Goal: Task Accomplishment & Management: Manage account settings

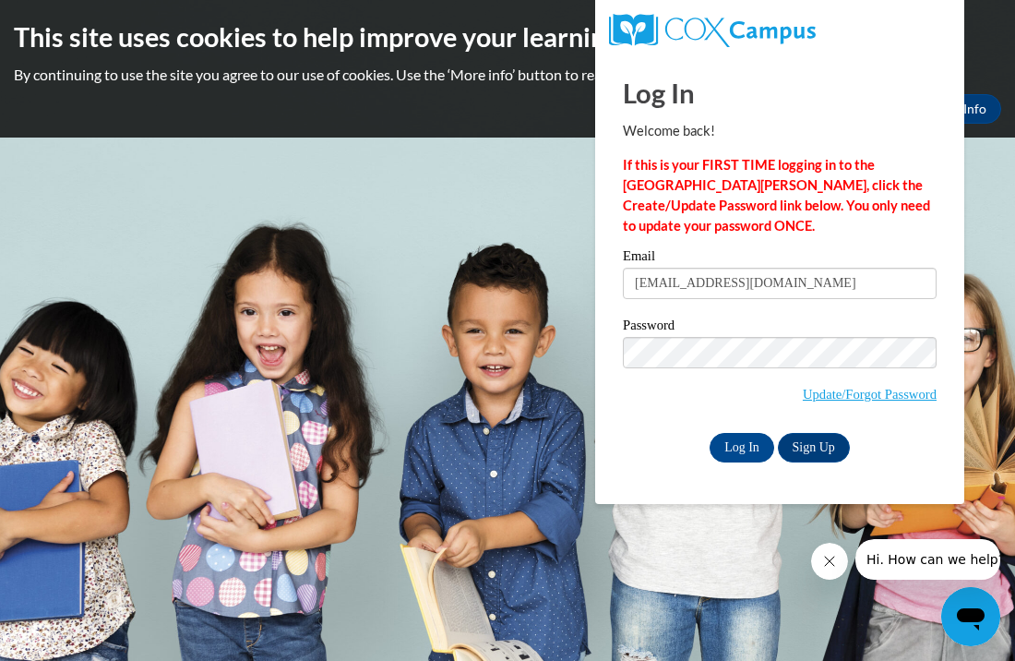
type input "[EMAIL_ADDRESS][DOMAIN_NAME]"
click at [745, 455] on input "Log In" at bounding box center [742, 448] width 65 height 30
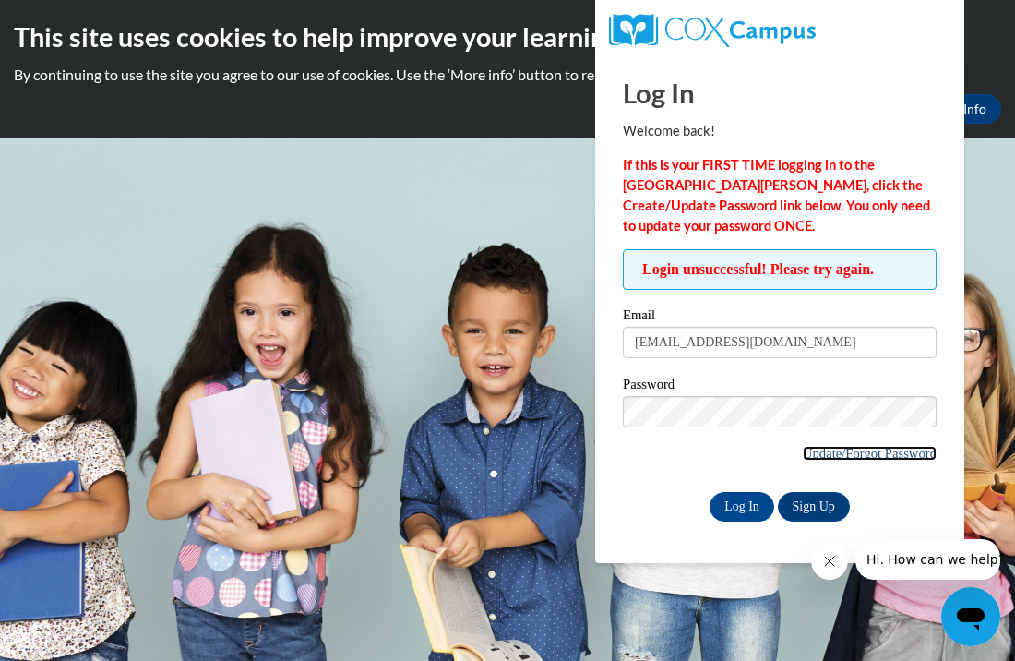
click at [815, 448] on link "Update/Forgot Password" at bounding box center [870, 453] width 134 height 15
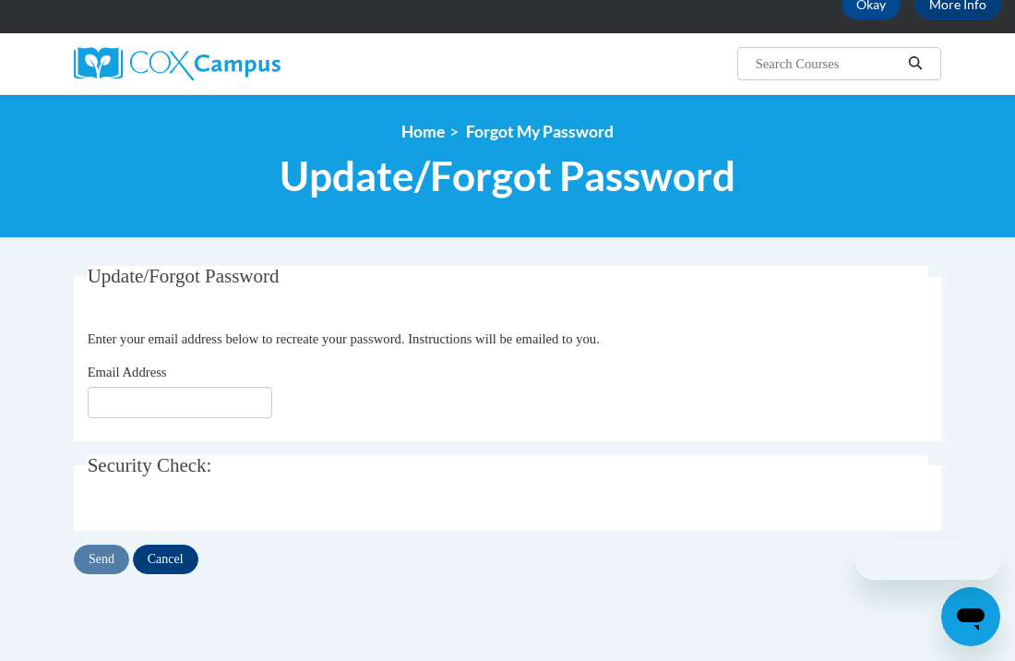
scroll to position [141, 0]
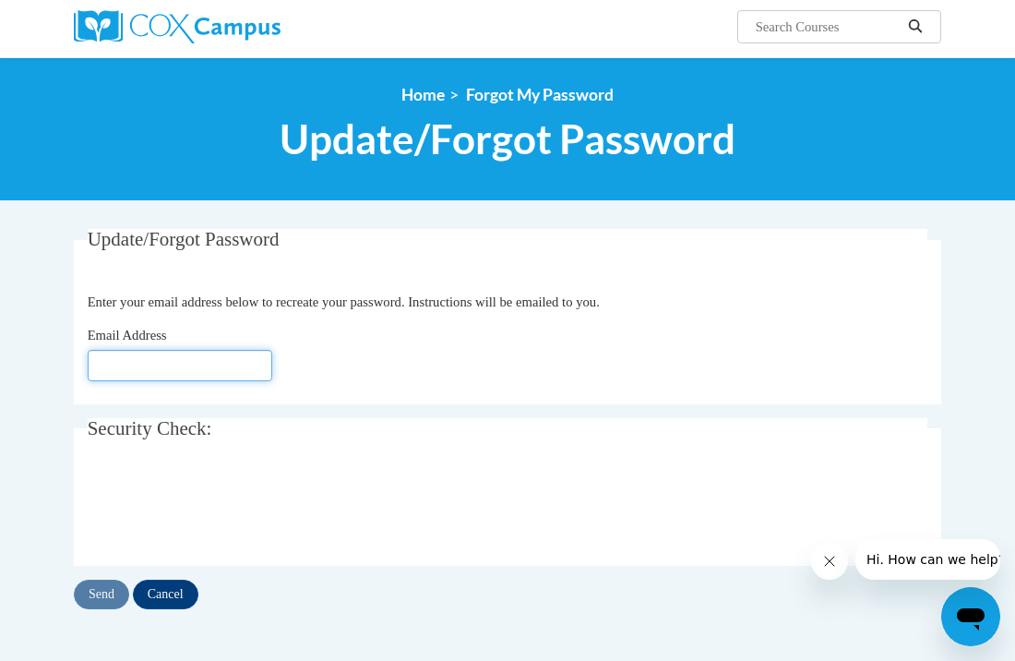
click at [225, 366] on input "Email Address" at bounding box center [180, 365] width 185 height 31
type input "[EMAIL_ADDRESS][DOMAIN_NAME]"
click at [84, 590] on input "Send" at bounding box center [101, 595] width 55 height 30
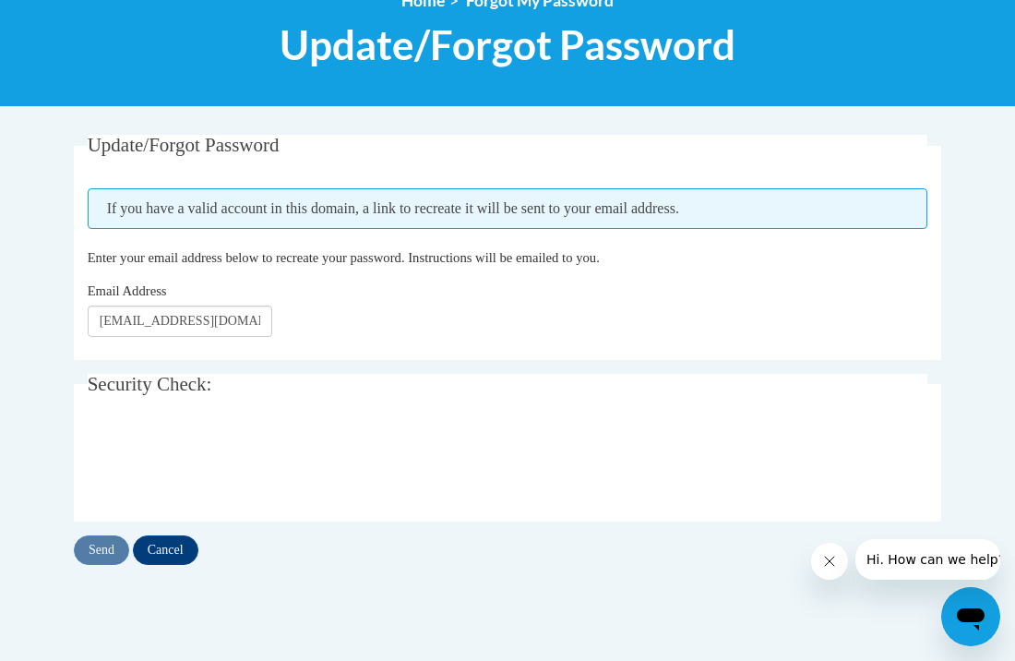
scroll to position [246, 0]
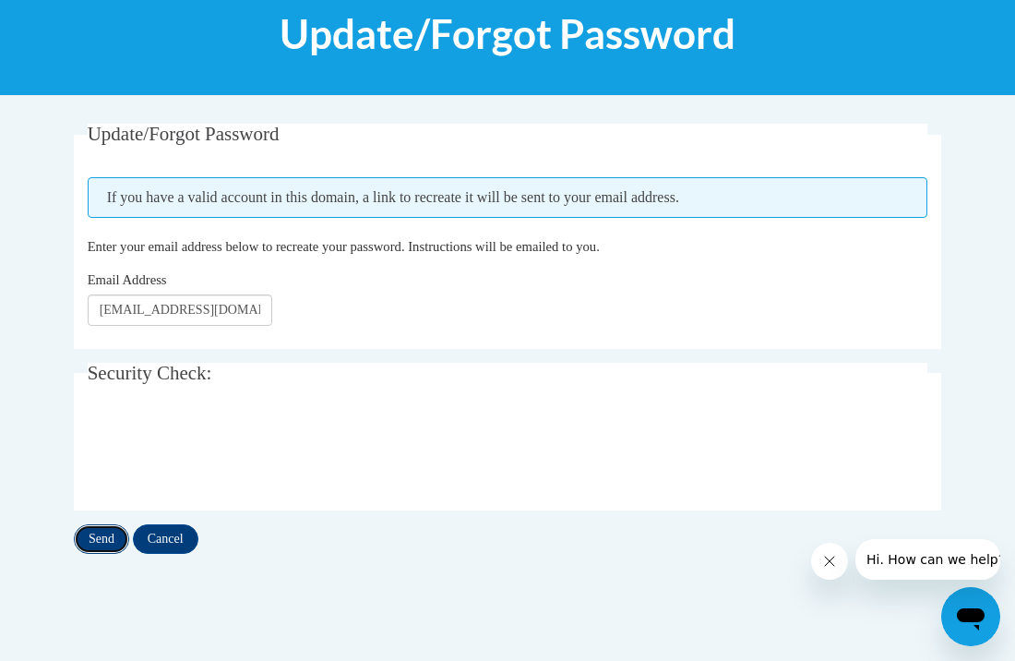
click at [107, 532] on input "Send" at bounding box center [101, 539] width 55 height 30
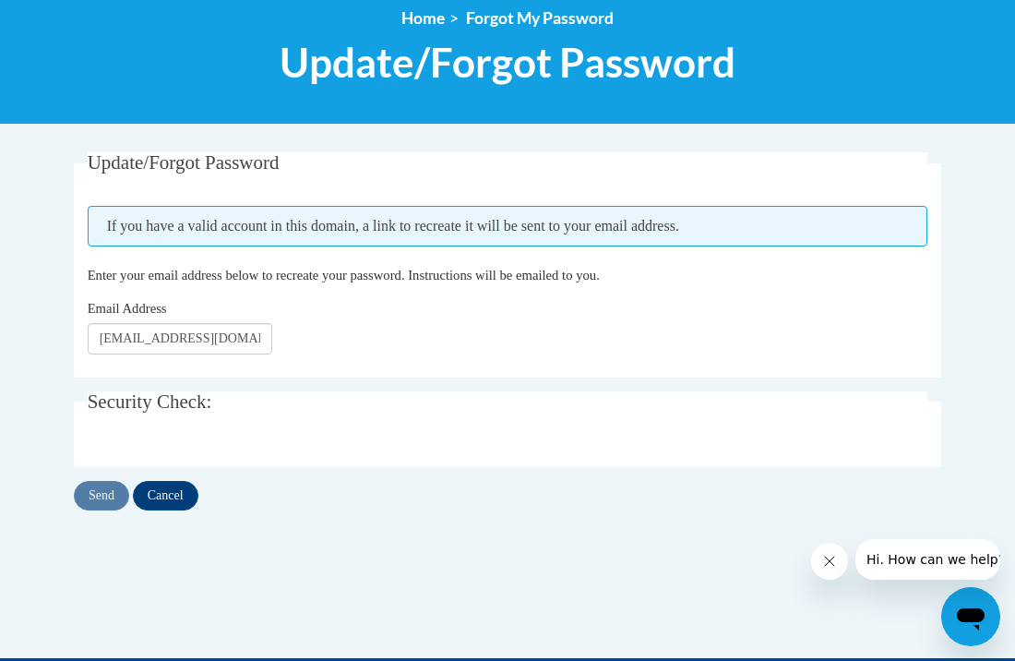
scroll to position [218, 0]
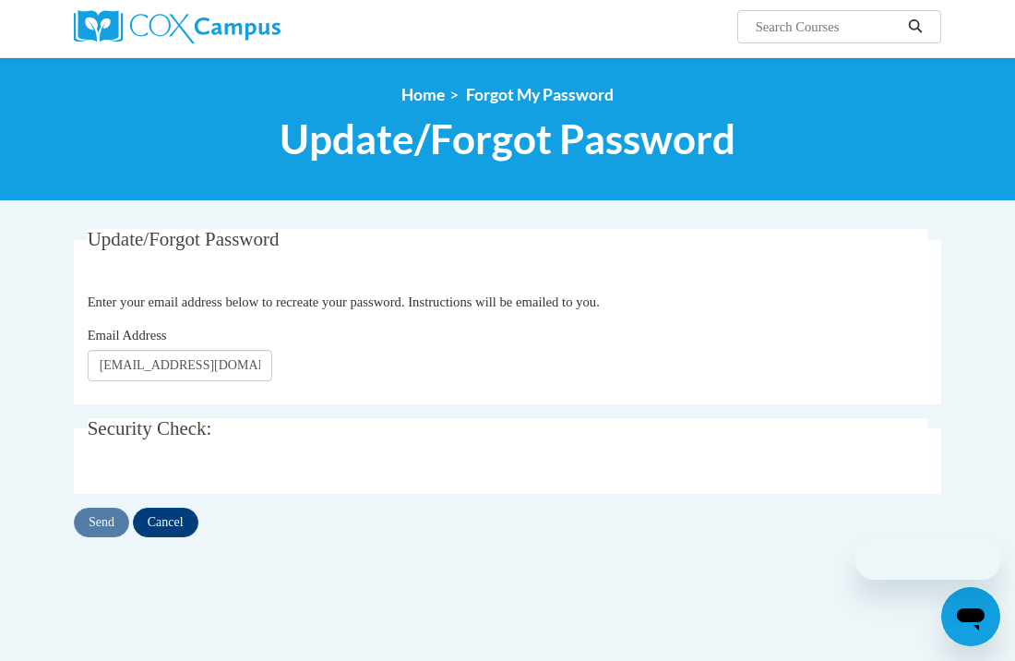
scroll to position [141, 0]
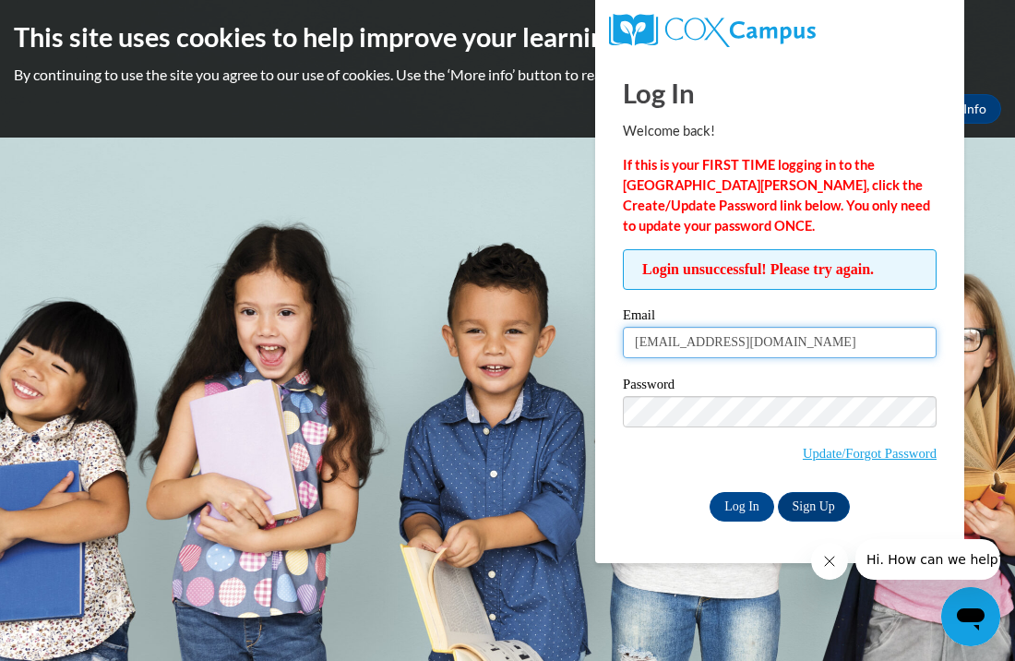
click at [635, 344] on input "pickettirelynn@gmail.com" at bounding box center [780, 342] width 314 height 31
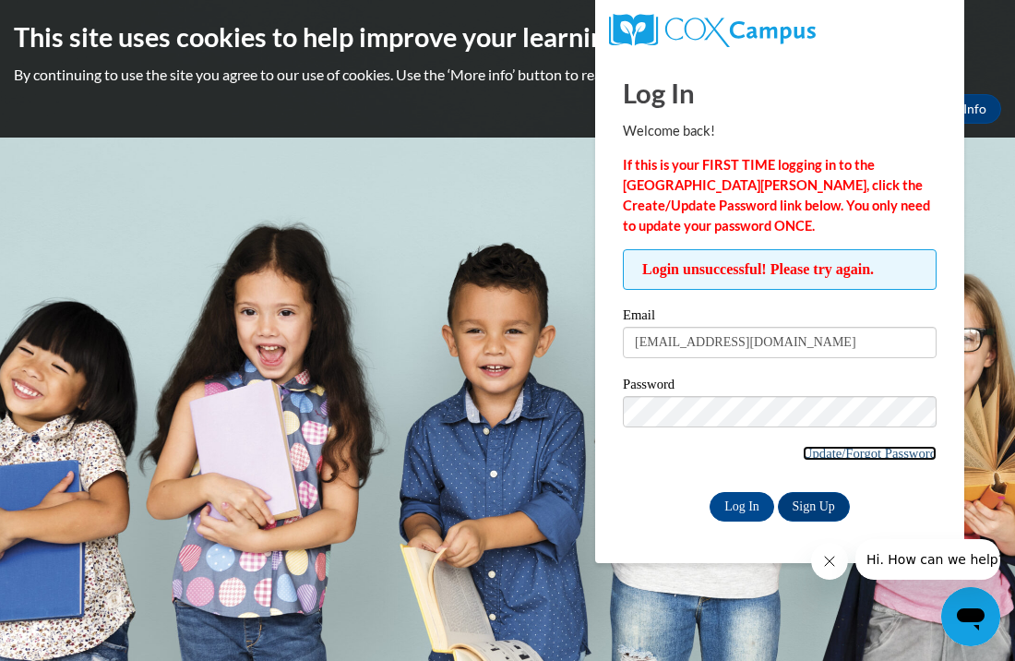
click at [829, 457] on link "Update/Forgot Password" at bounding box center [870, 453] width 134 height 15
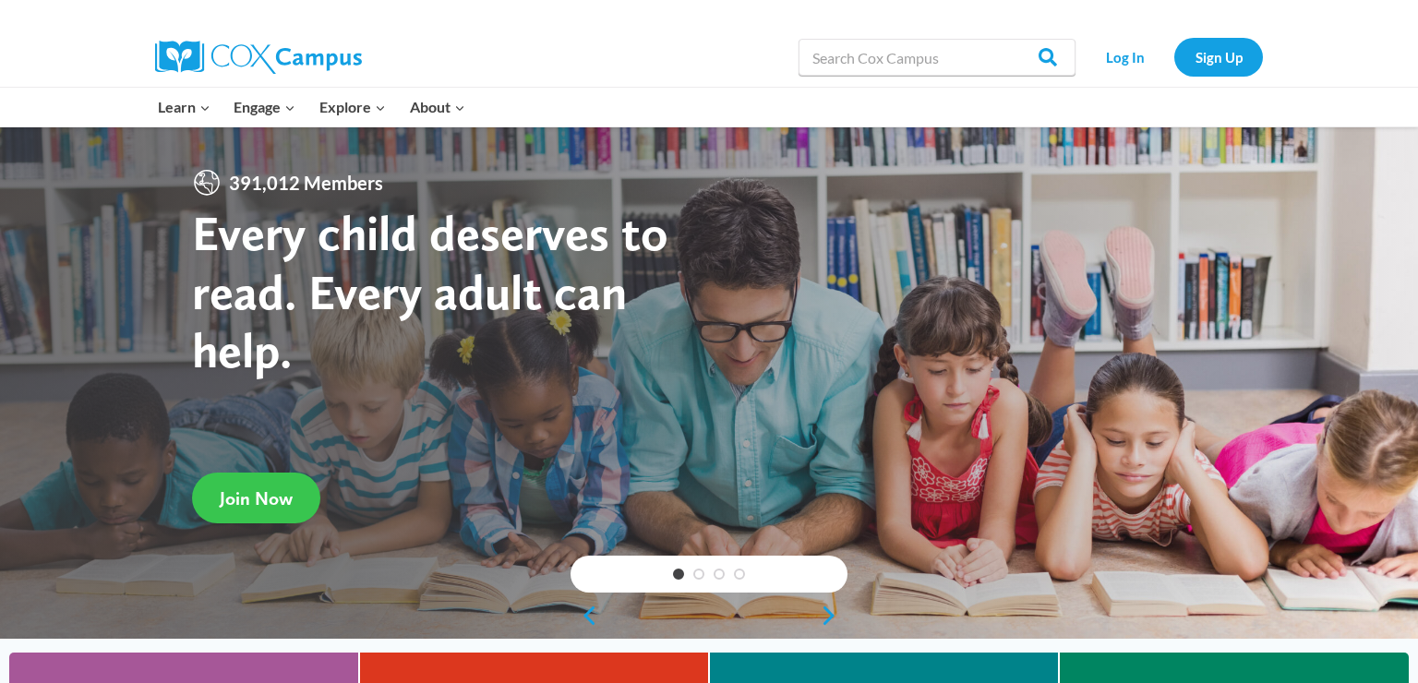
click at [271, 503] on span "Join Now" at bounding box center [256, 498] width 73 height 22
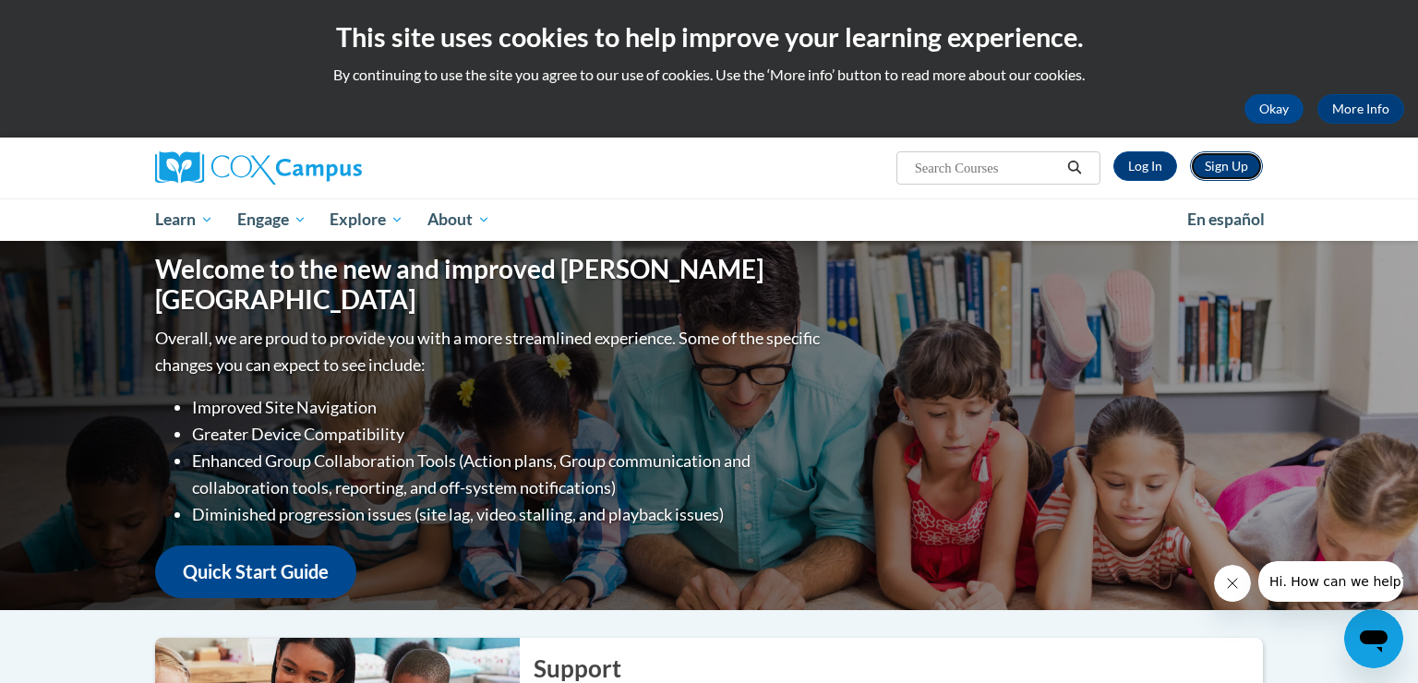
click at [1221, 174] on link "Sign Up" at bounding box center [1226, 166] width 73 height 30
click at [1144, 163] on link "Log In" at bounding box center [1145, 166] width 64 height 30
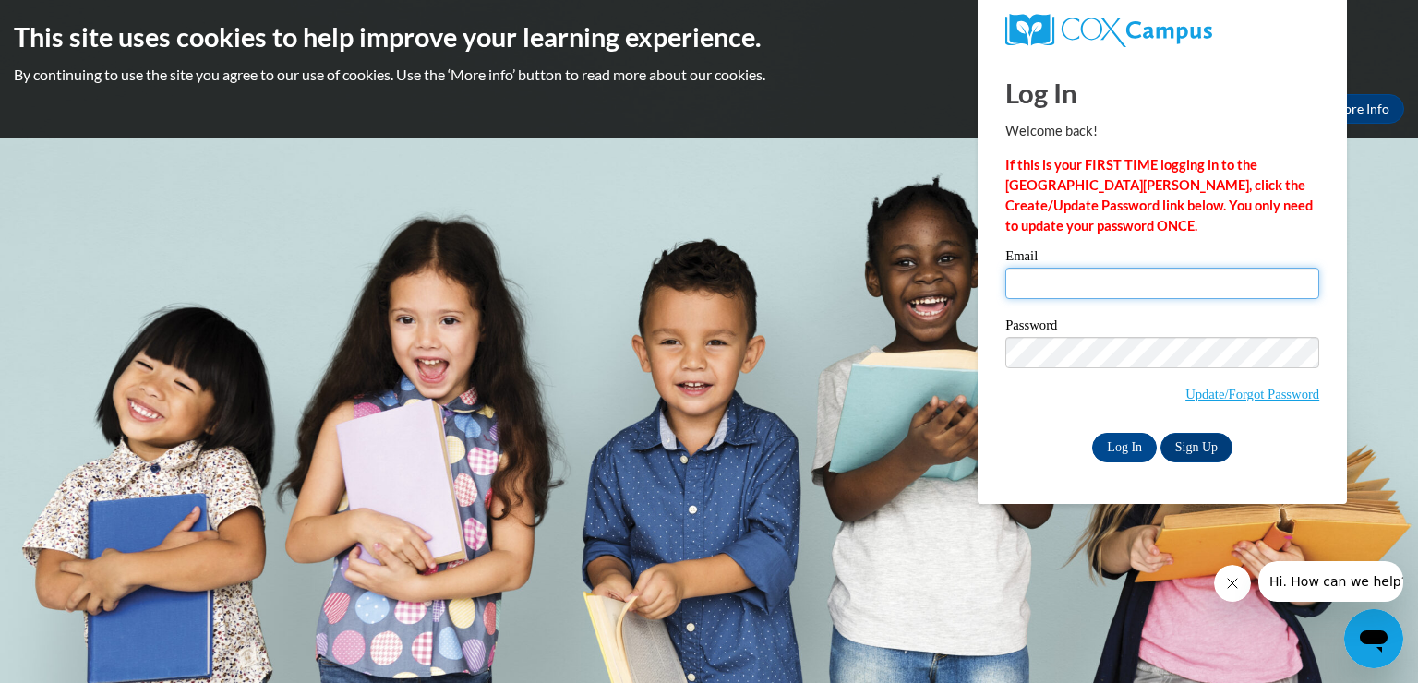
click at [1102, 288] on input "Email" at bounding box center [1162, 283] width 314 height 31
type input "[EMAIL_ADDRESS][DOMAIN_NAME]"
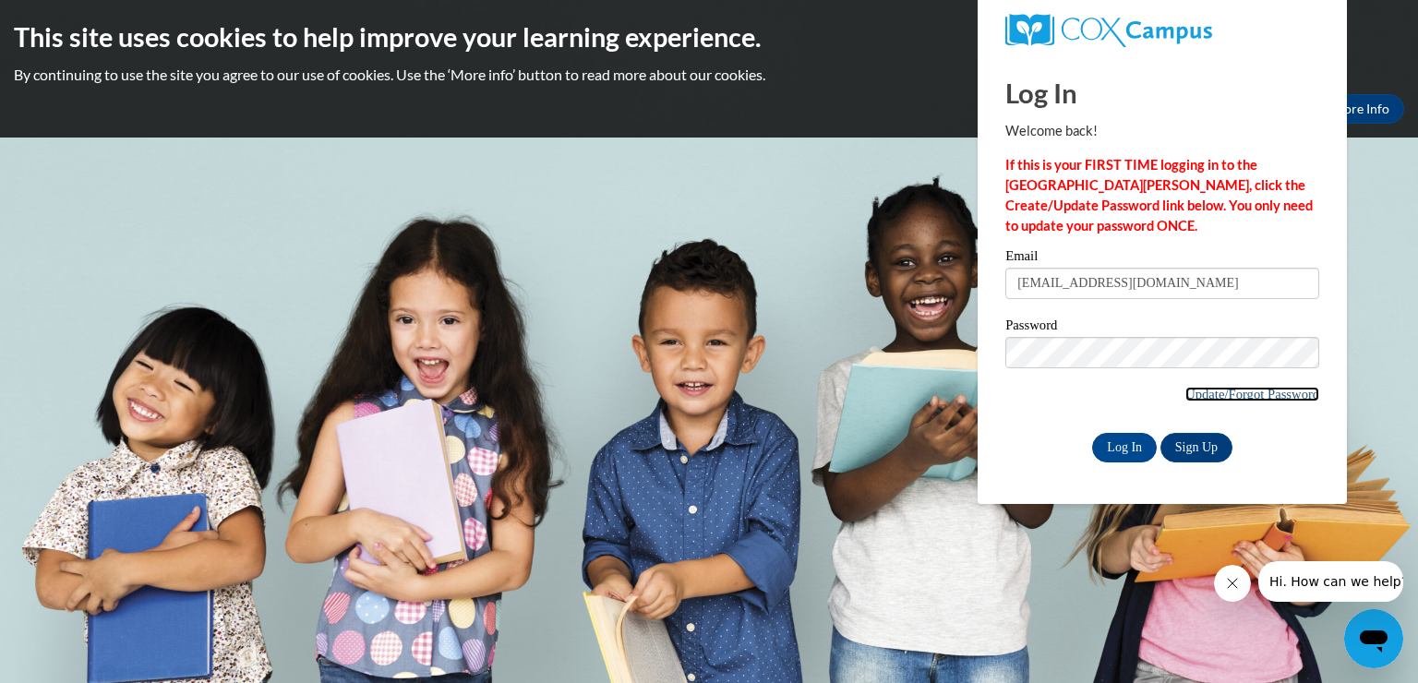
click at [1262, 390] on link "Update/Forgot Password" at bounding box center [1252, 394] width 134 height 15
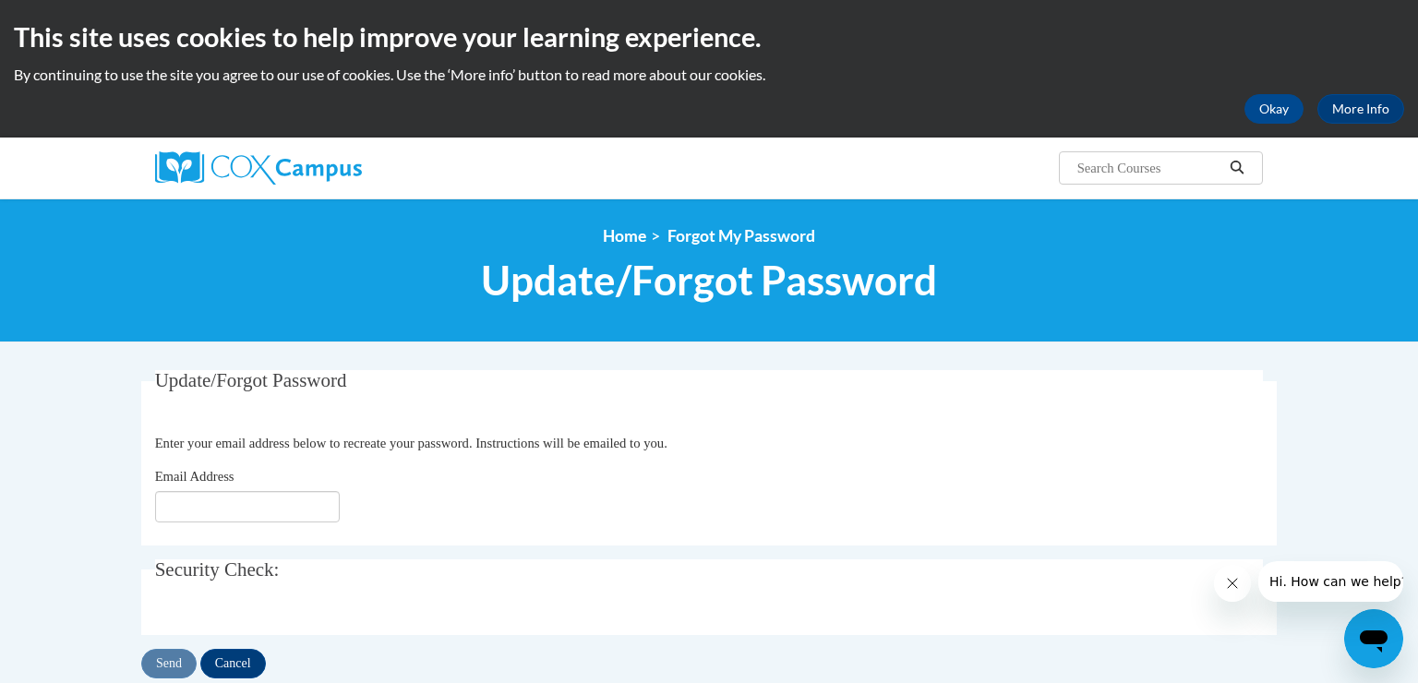
click at [178, 490] on div "Email Address" at bounding box center [709, 494] width 1109 height 56
click at [180, 502] on input "Email Address" at bounding box center [247, 506] width 185 height 31
type input "[EMAIL_ADDRESS][DOMAIN_NAME]"
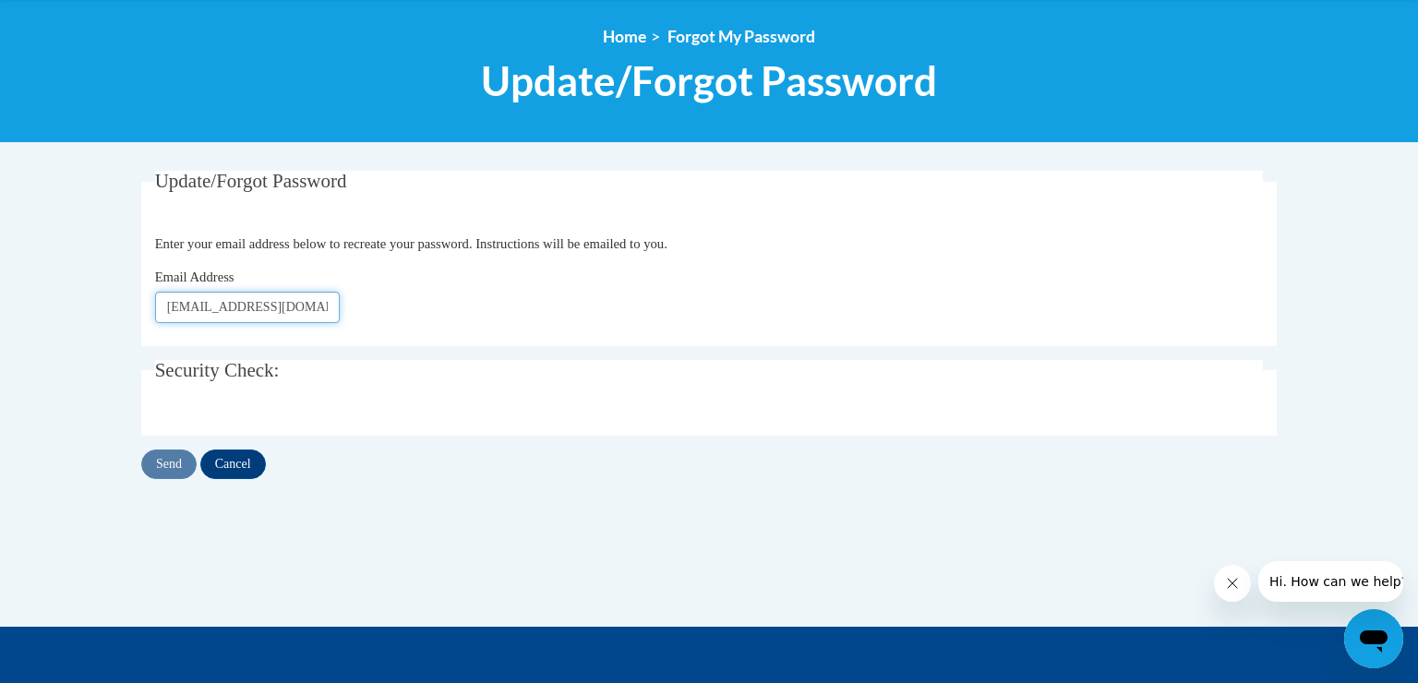
scroll to position [200, 0]
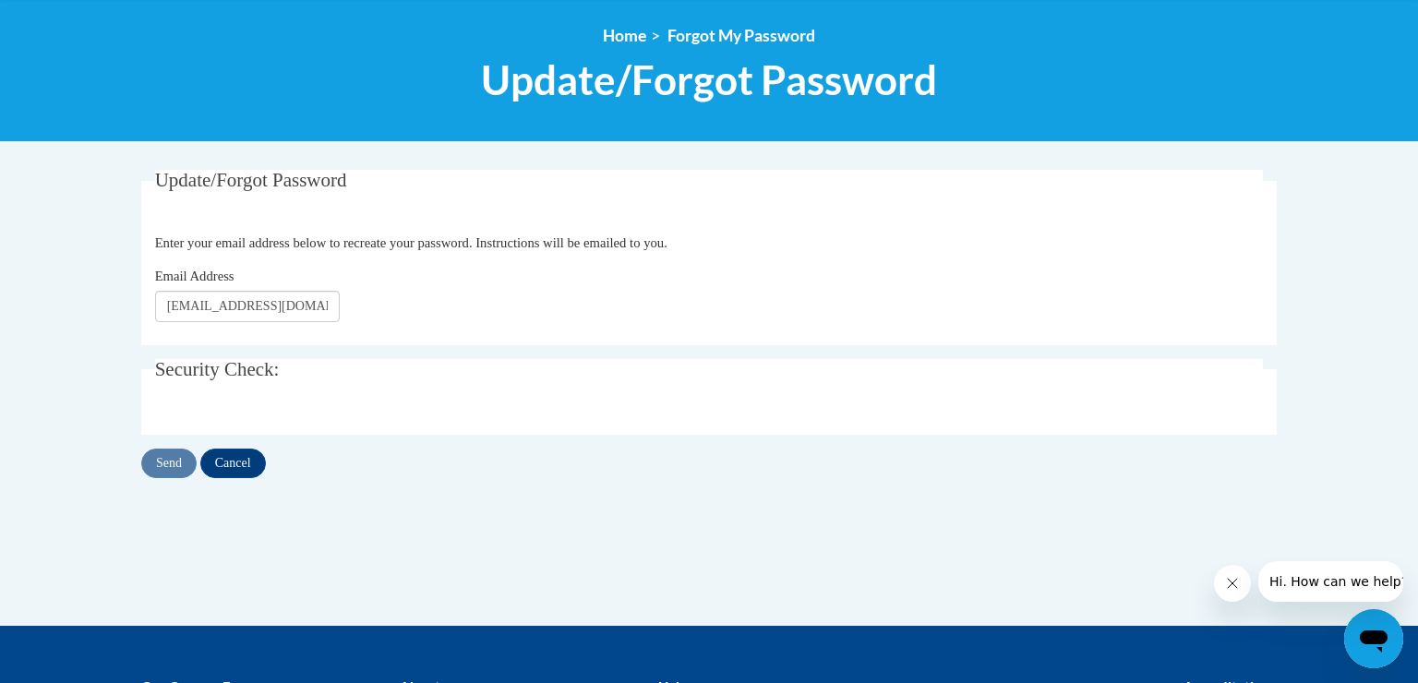
click at [163, 464] on div "Send Cancel" at bounding box center [708, 464] width 1135 height 30
click at [169, 459] on div "Send Cancel" at bounding box center [708, 464] width 1135 height 30
click at [322, 306] on input "[EMAIL_ADDRESS][DOMAIN_NAME]" at bounding box center [247, 306] width 185 height 31
click at [174, 308] on input "[EMAIL_ADDRESS][DOMAIN_NAME]" at bounding box center [247, 306] width 185 height 31
click at [316, 308] on input "[EMAIL_ADDRESS][DOMAIN_NAME]" at bounding box center [247, 306] width 185 height 31
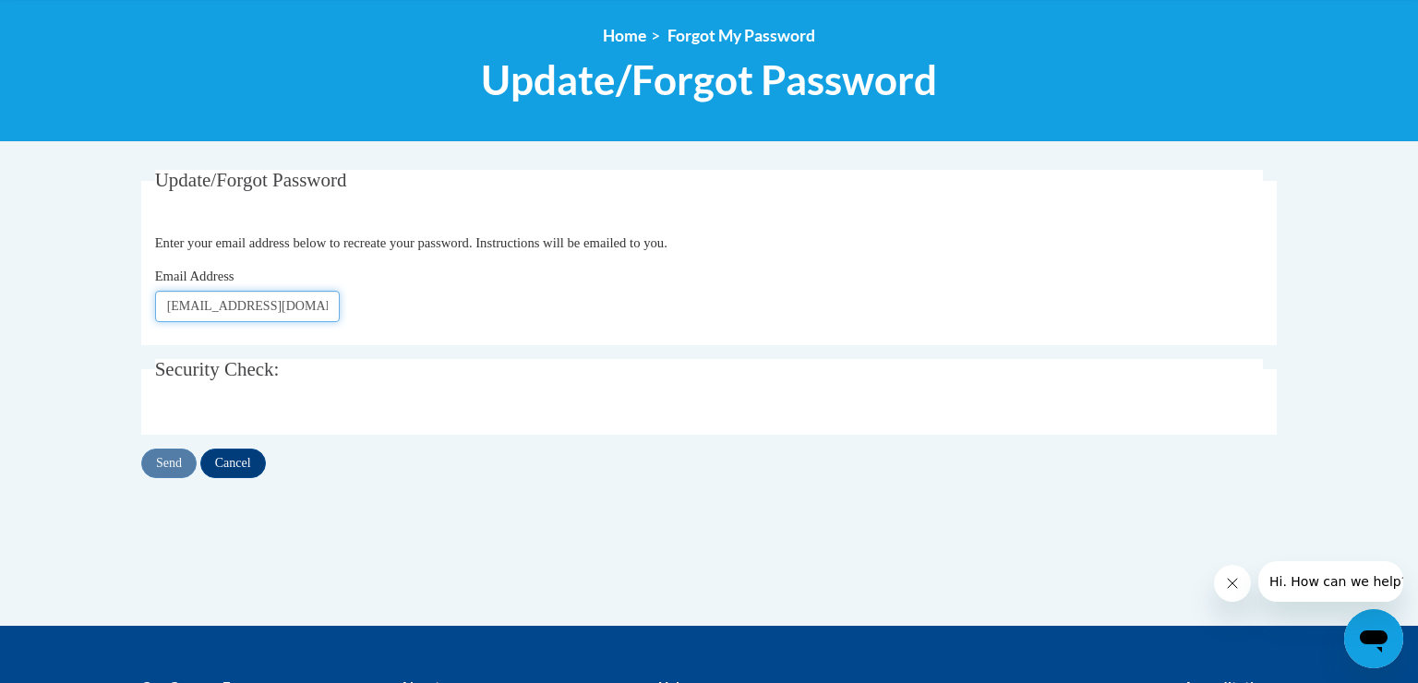
click at [167, 309] on input "[EMAIL_ADDRESS][DOMAIN_NAME]" at bounding box center [247, 306] width 185 height 31
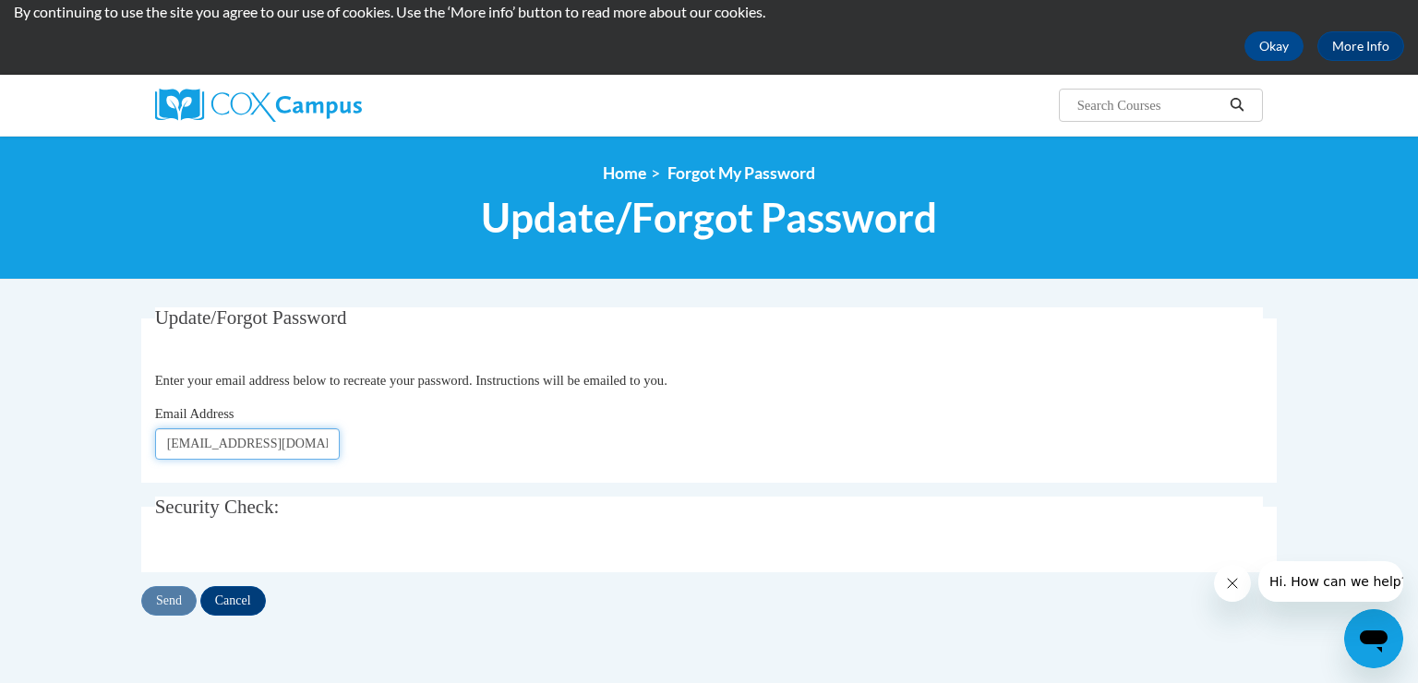
scroll to position [61, 0]
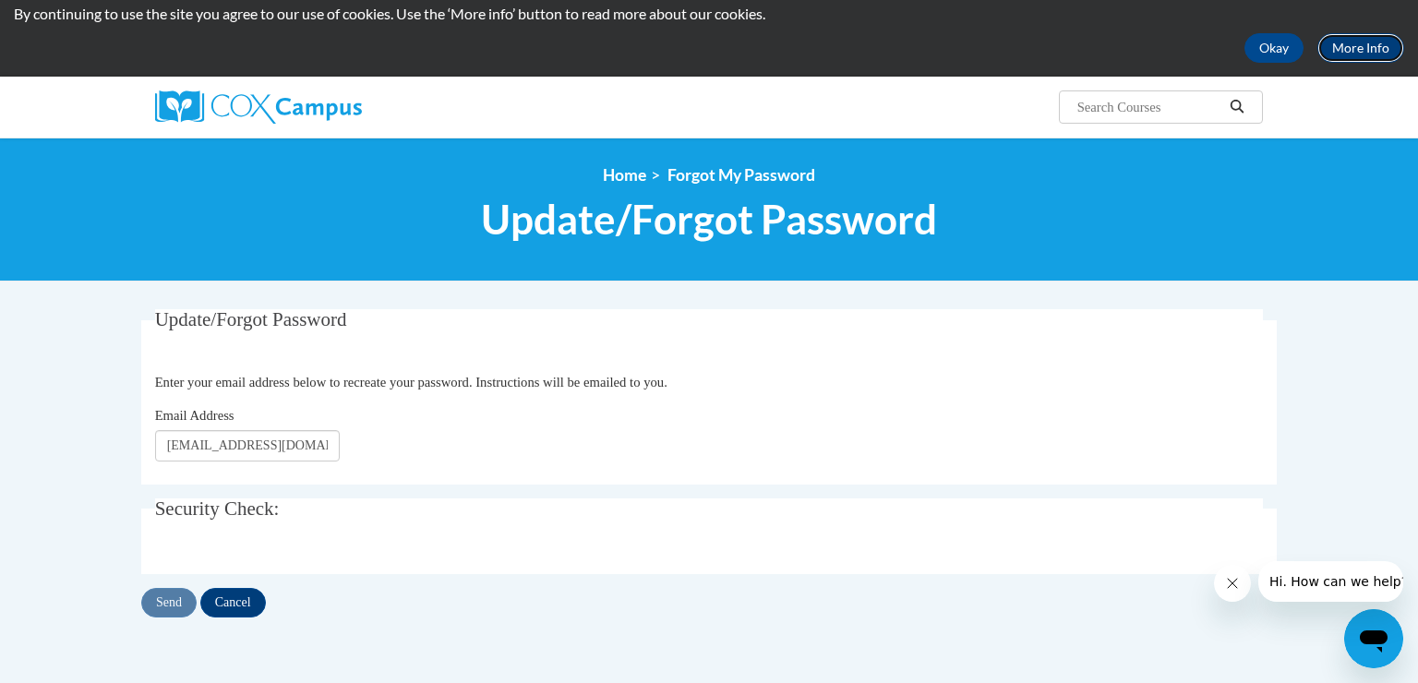
click at [1349, 54] on link "More Info" at bounding box center [1360, 48] width 87 height 30
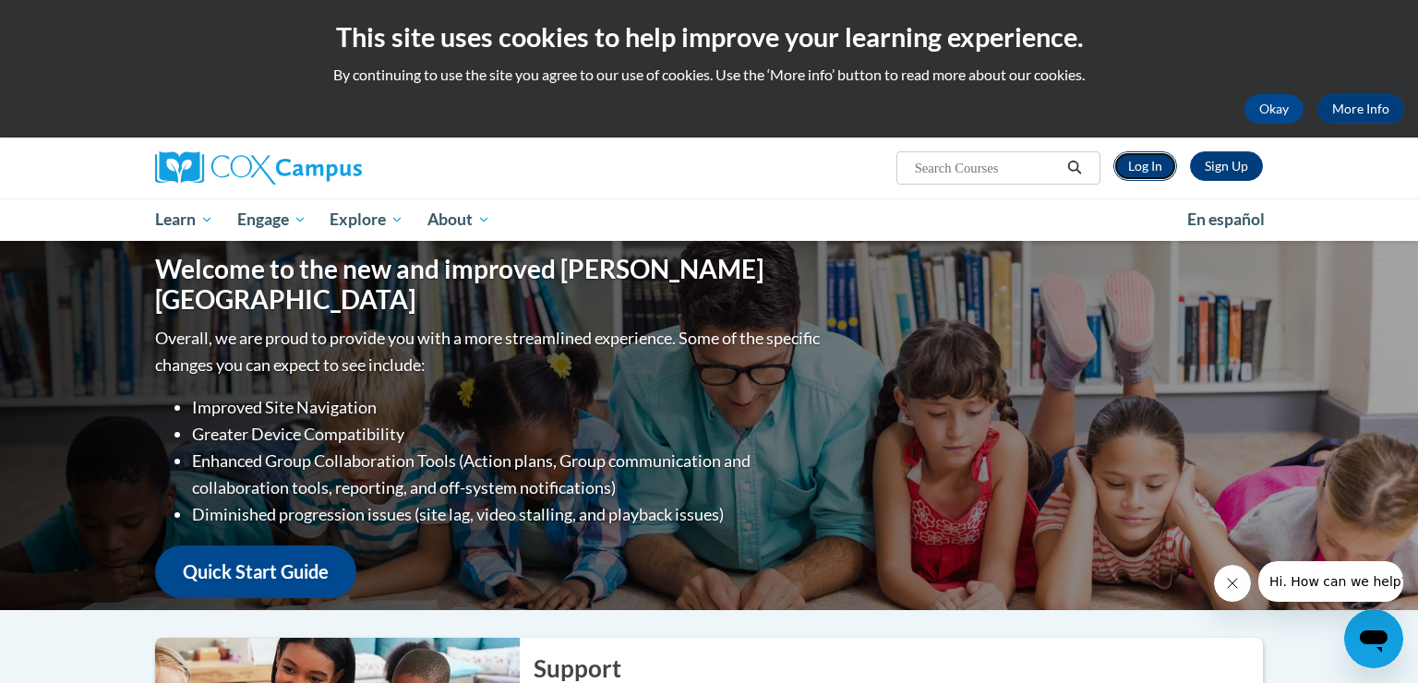
click at [1158, 173] on link "Log In" at bounding box center [1145, 166] width 64 height 30
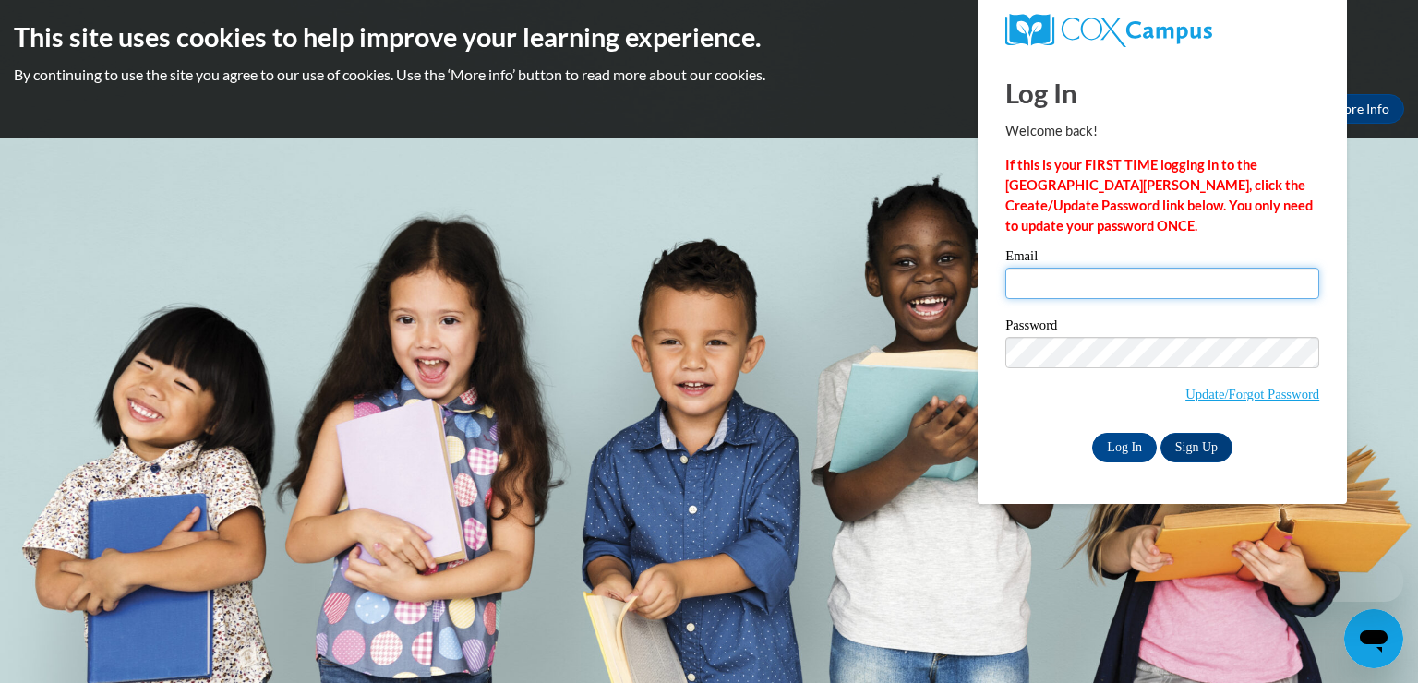
click at [1069, 283] on input "Email" at bounding box center [1162, 283] width 314 height 31
type input "[EMAIL_ADDRESS][DOMAIN_NAME]"
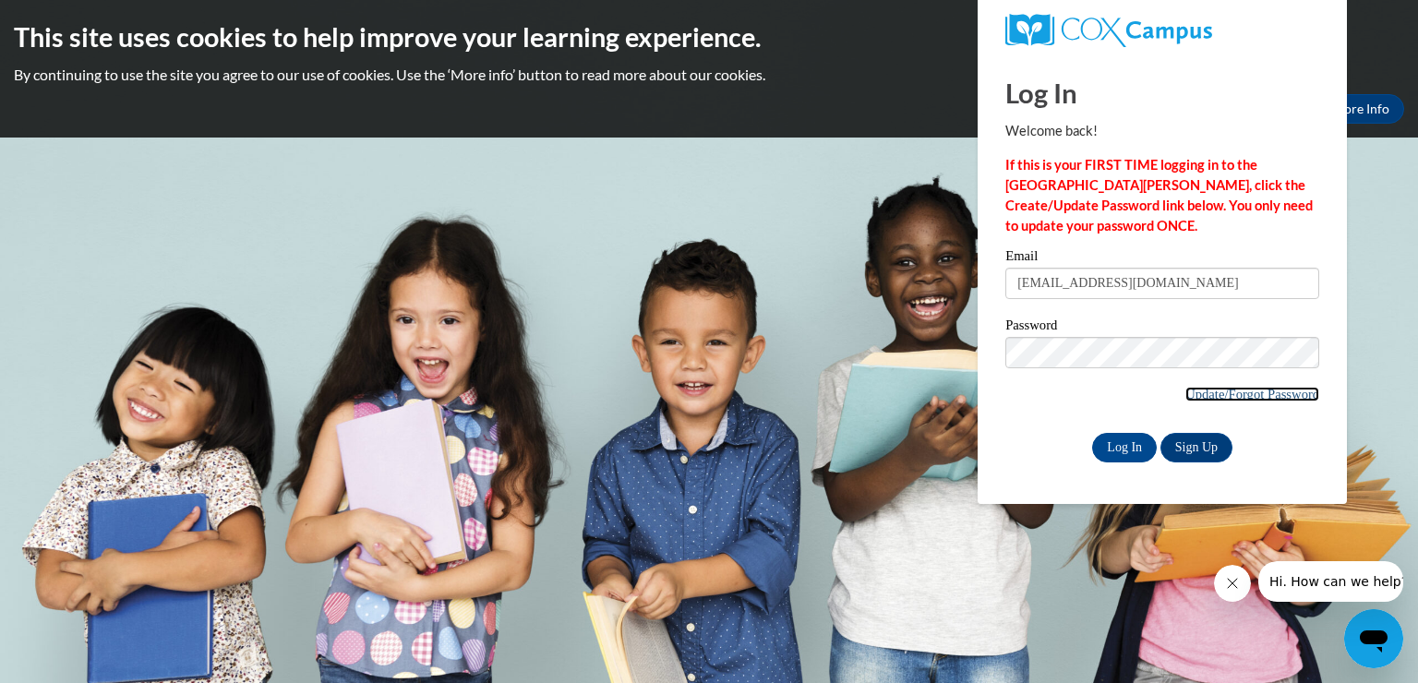
click at [1244, 395] on link "Update/Forgot Password" at bounding box center [1252, 394] width 134 height 15
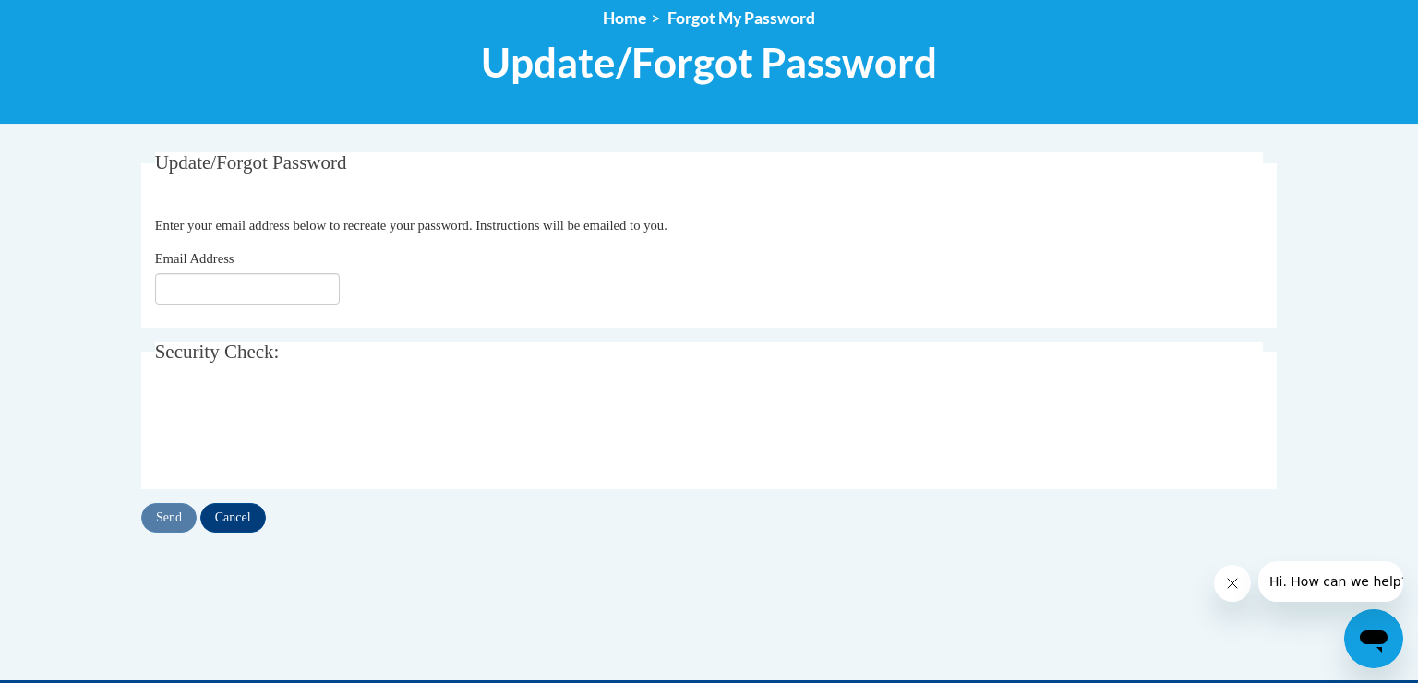
scroll to position [283, 0]
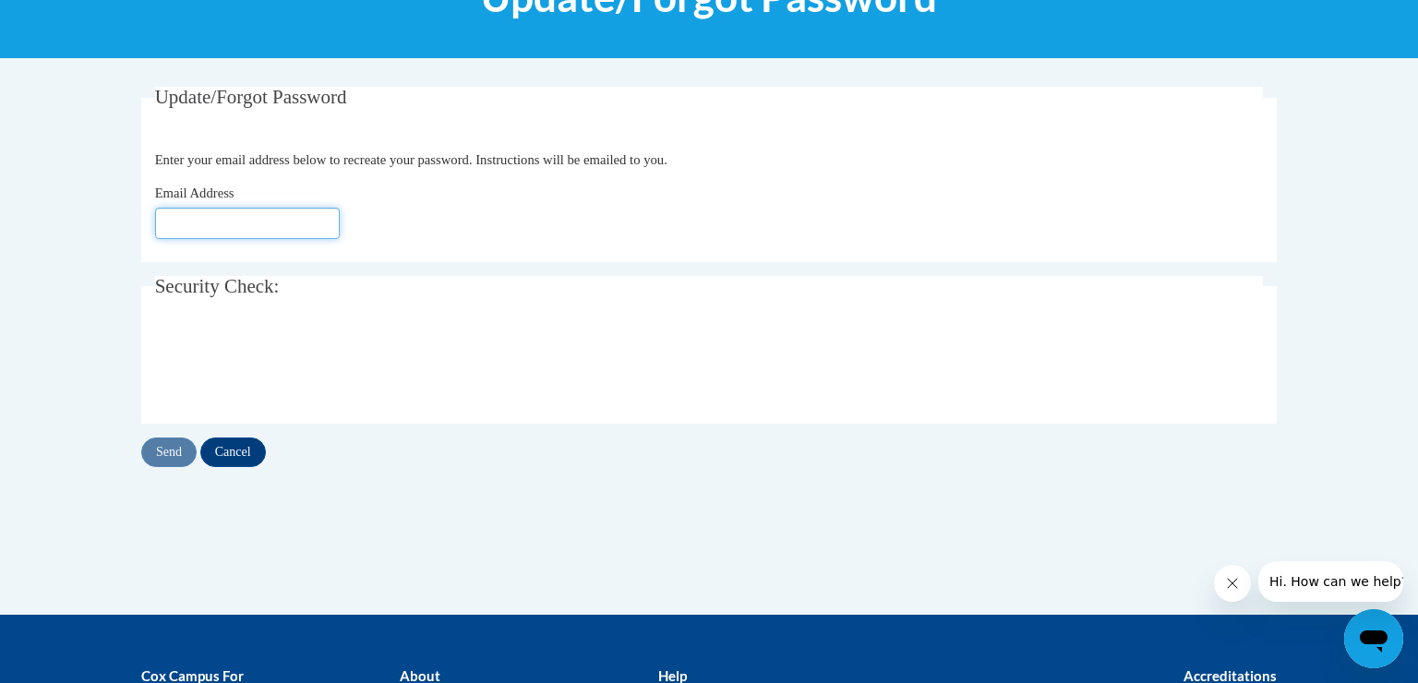
click at [318, 227] on input "Email Address" at bounding box center [247, 223] width 185 height 31
type input "[EMAIL_ADDRESS][DOMAIN_NAME]"
click at [154, 454] on input "Send" at bounding box center [168, 453] width 55 height 30
